Goal: Check status

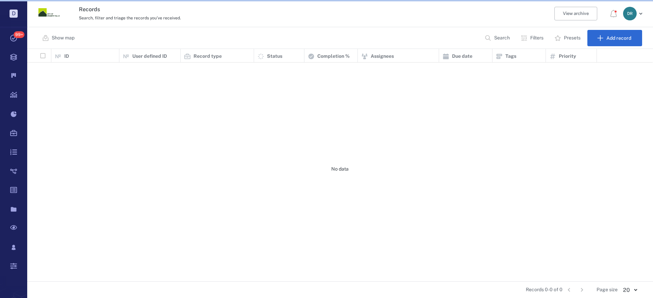
scroll to position [228, 621]
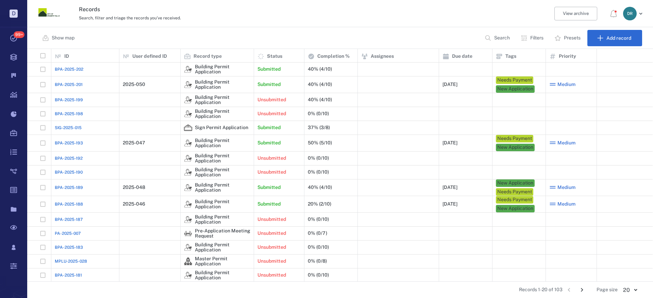
click at [74, 68] on span "BPA-2025-202" at bounding box center [69, 69] width 29 height 6
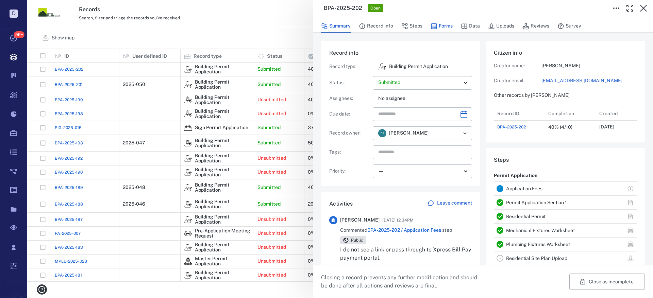
click at [439, 29] on button "Forms" at bounding box center [442, 26] width 22 height 13
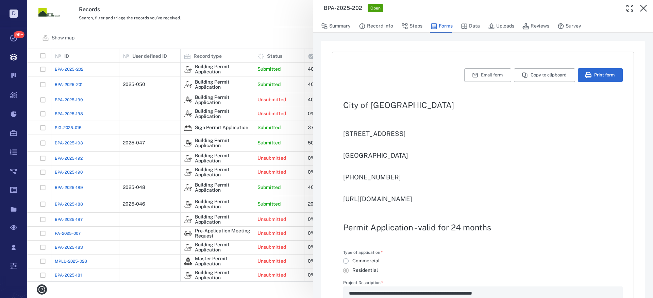
type textarea "*"
type input "**********"
click at [504, 23] on button "Uploads" at bounding box center [501, 26] width 26 height 13
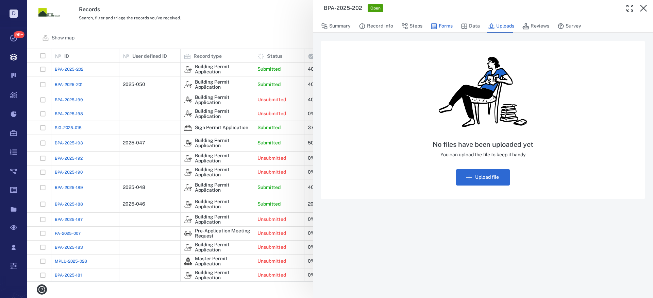
drag, startPoint x: 470, startPoint y: 26, endPoint x: 444, endPoint y: 25, distance: 25.9
click at [470, 26] on button "Data" at bounding box center [470, 26] width 19 height 13
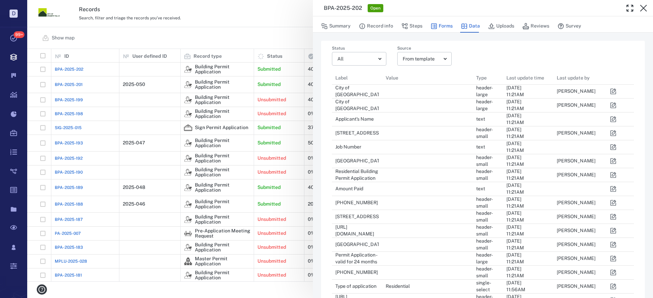
scroll to position [1195, 292]
click at [444, 25] on button "Forms" at bounding box center [442, 26] width 22 height 13
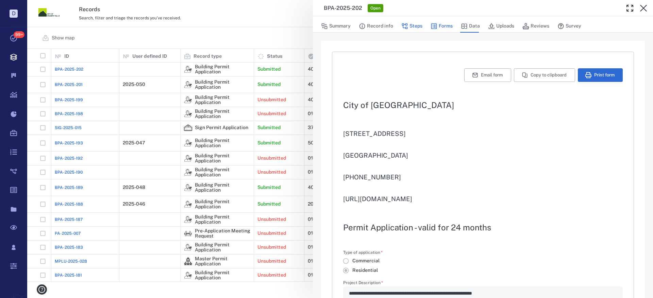
type textarea "*"
type input "**********"
type textarea "*"
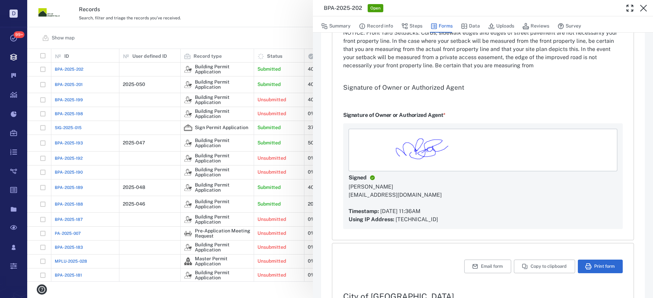
scroll to position [1327, 0]
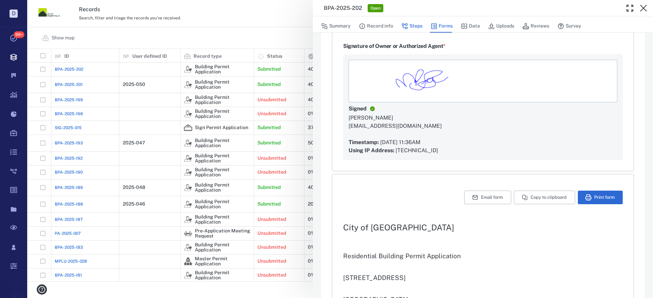
click at [413, 24] on button "Steps" at bounding box center [411, 26] width 21 height 13
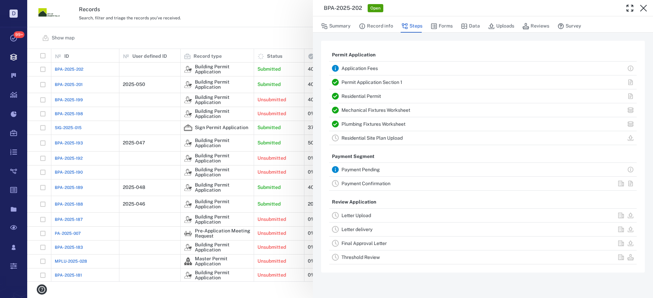
click at [354, 111] on link "Mechanical Fixtures Worksheet" at bounding box center [376, 110] width 69 height 5
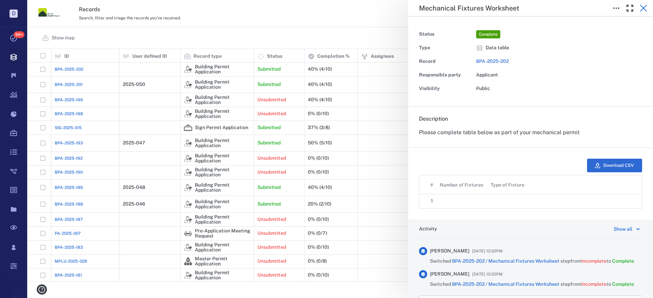
click at [642, 9] on icon "button" at bounding box center [644, 8] width 8 height 8
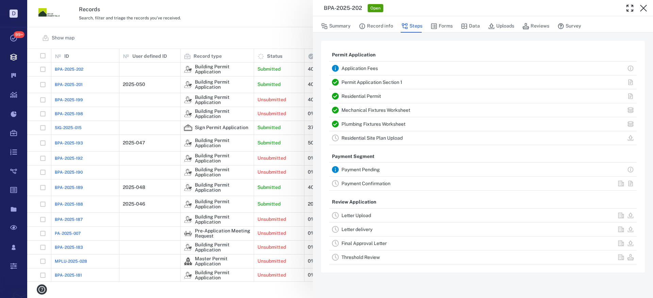
click at [373, 125] on link "Plumbing Fixtures Worksheet" at bounding box center [374, 123] width 64 height 5
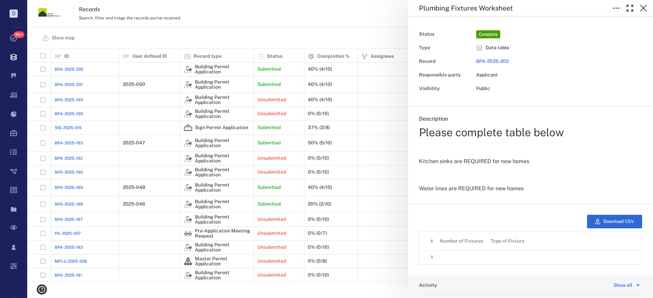
scroll to position [28, 212]
click at [642, 7] on icon "button" at bounding box center [643, 8] width 7 height 7
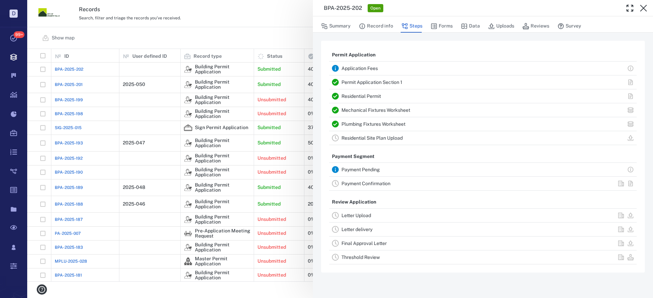
click at [370, 95] on link "Residential Permit" at bounding box center [361, 96] width 39 height 5
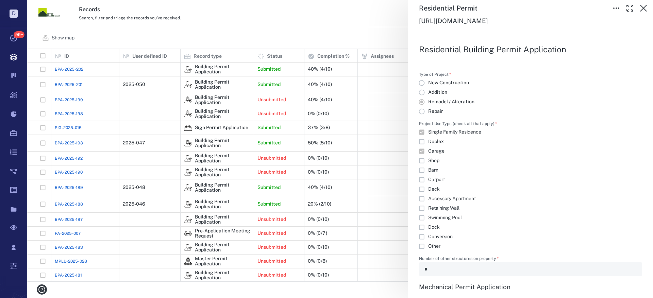
scroll to position [102, 0]
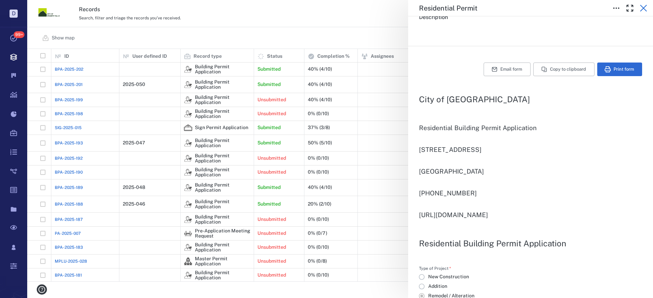
click at [643, 7] on icon "button" at bounding box center [644, 8] width 8 height 8
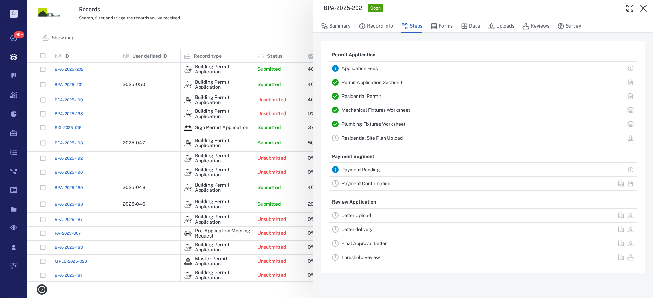
drag, startPoint x: 645, startPoint y: 6, endPoint x: 618, endPoint y: 97, distance: 95.1
click at [645, 6] on icon "button" at bounding box center [644, 8] width 8 height 8
